Goal: Transaction & Acquisition: Purchase product/service

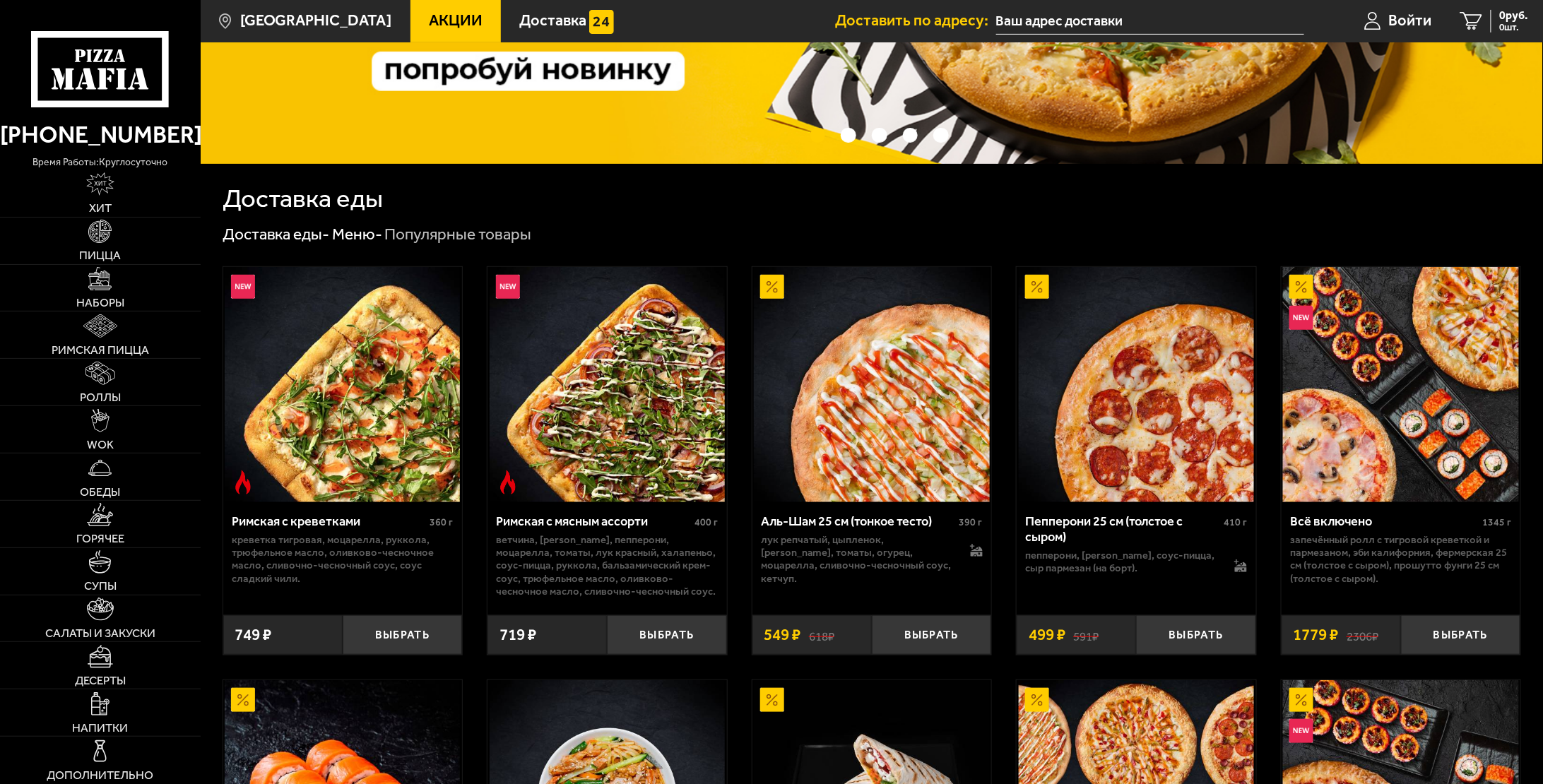
scroll to position [494, 0]
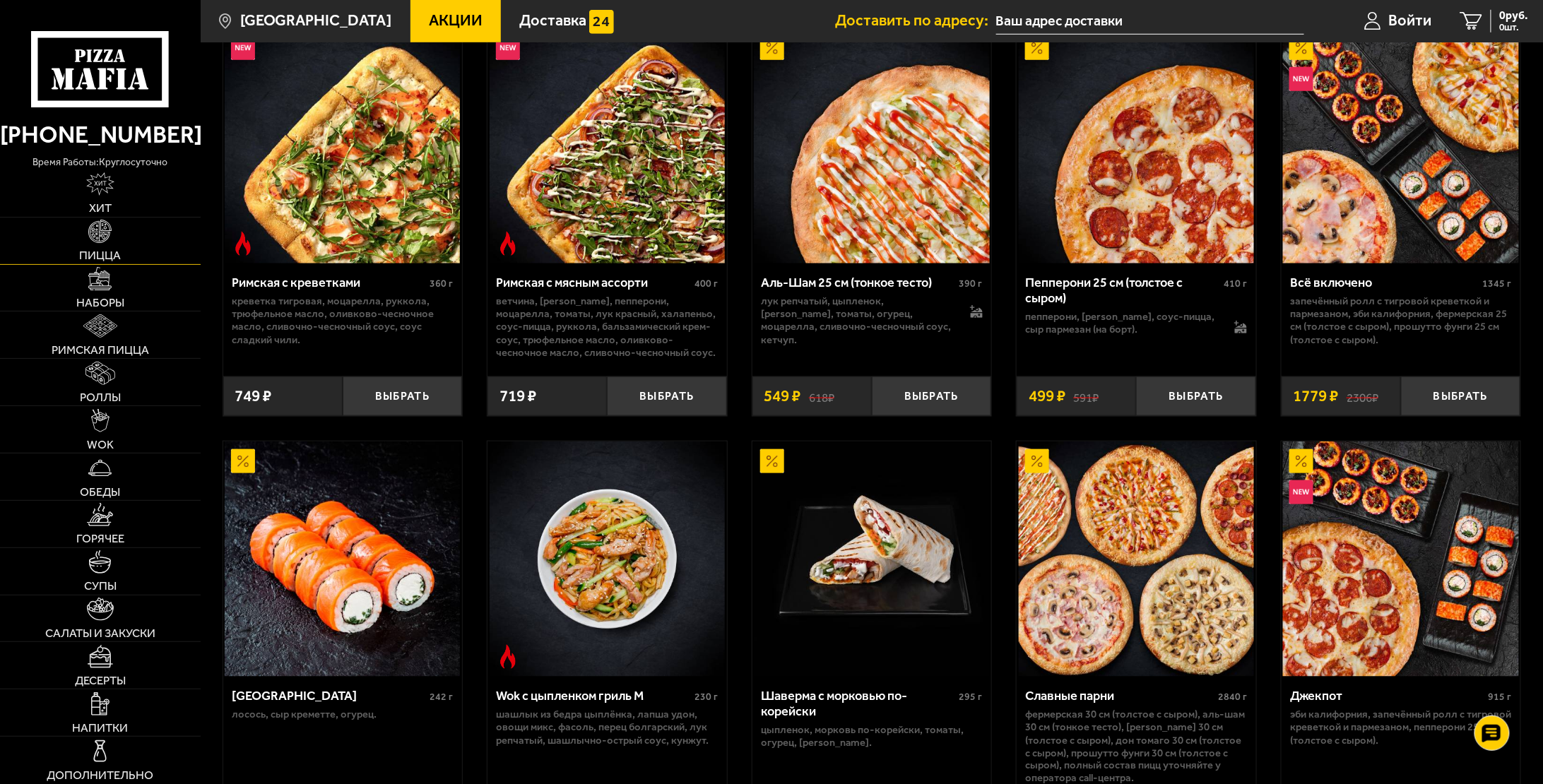
click at [107, 250] on span "Пицца" at bounding box center [100, 256] width 42 height 12
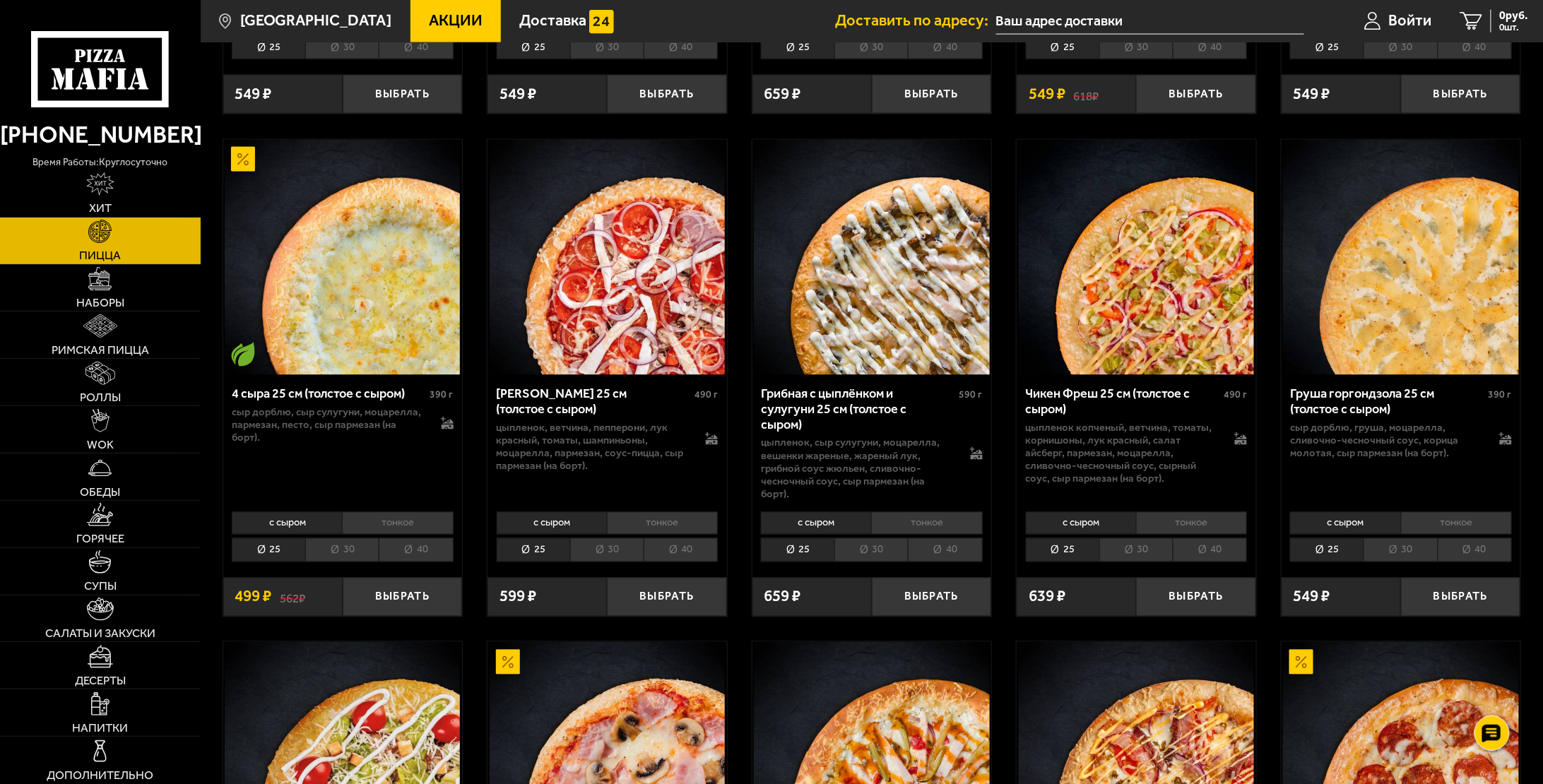
scroll to position [1200, 0]
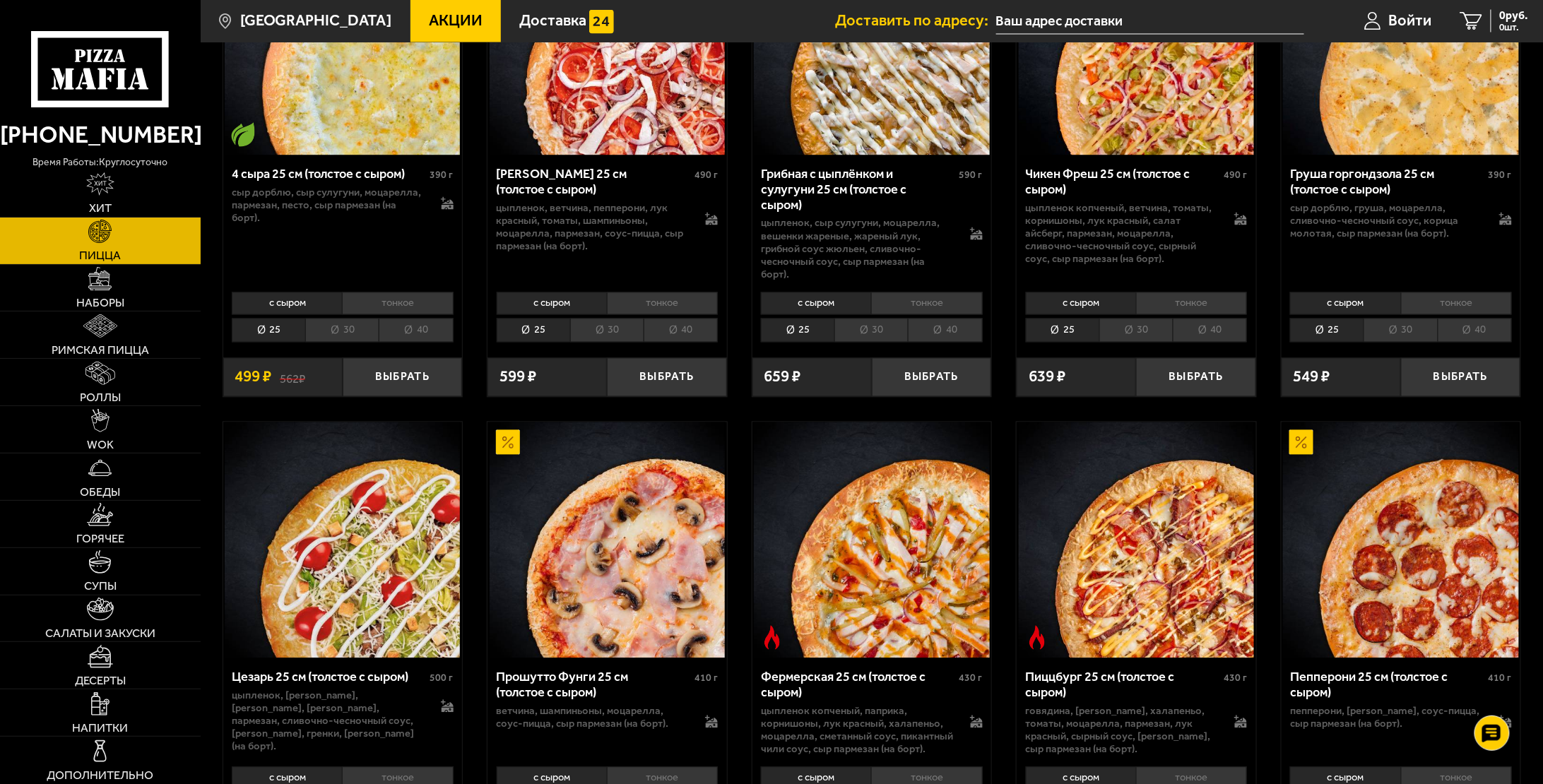
click at [843, 671] on div "Фермерская 25 см (толстое с сыром)" at bounding box center [858, 686] width 194 height 31
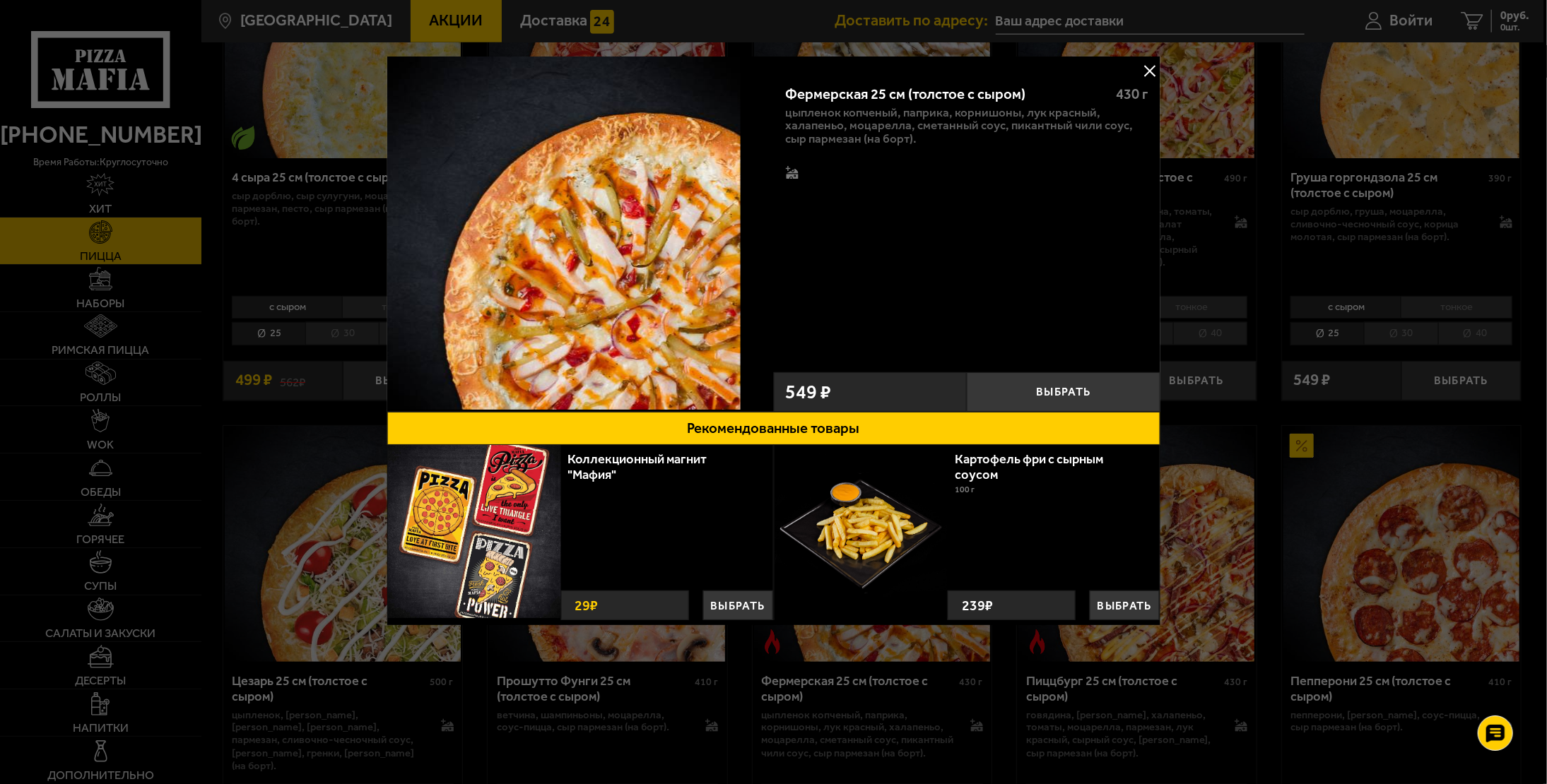
click at [1147, 70] on button at bounding box center [1150, 70] width 21 height 21
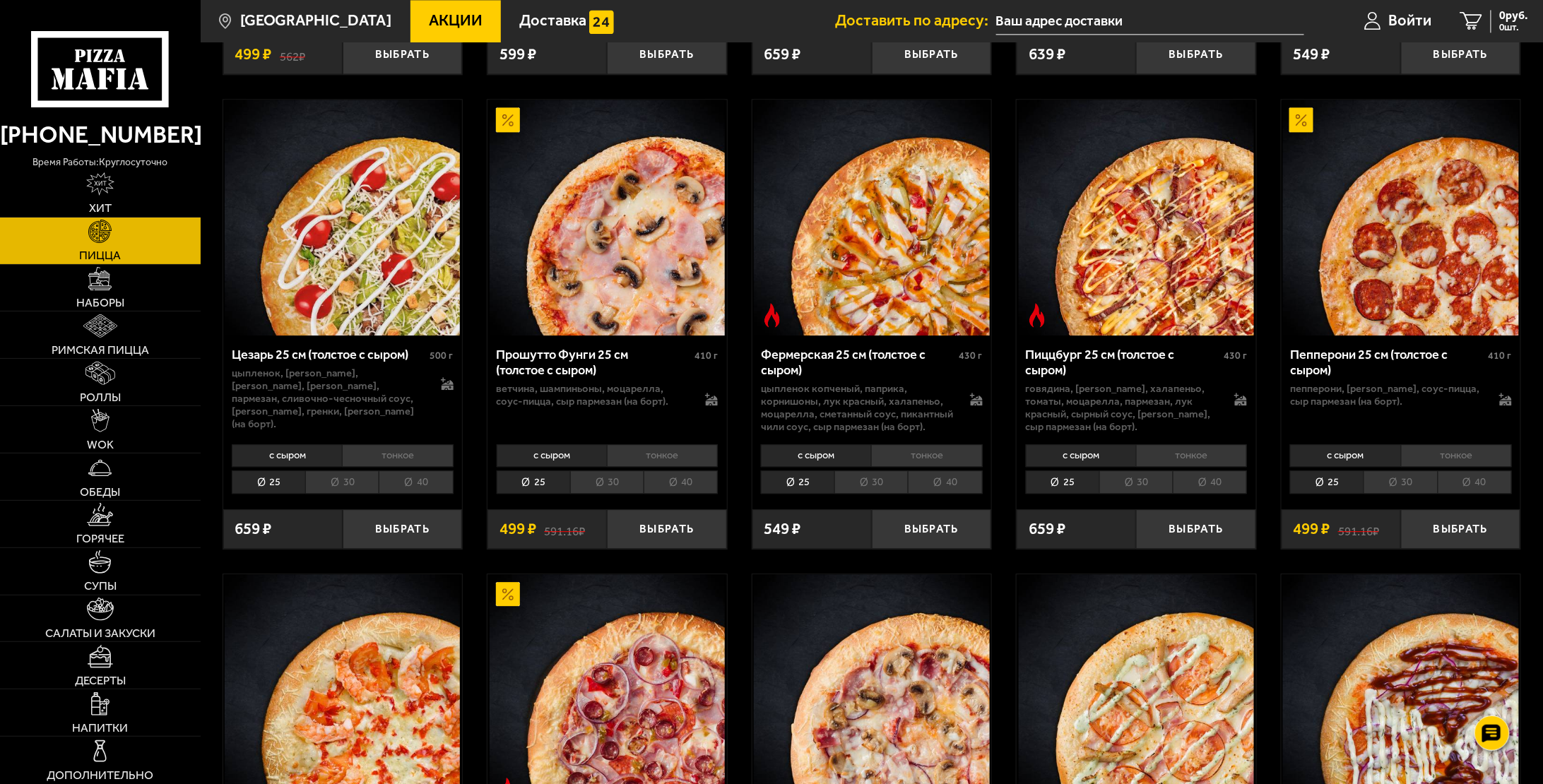
scroll to position [1625, 0]
